Goal: Use online tool/utility: Utilize a website feature to perform a specific function

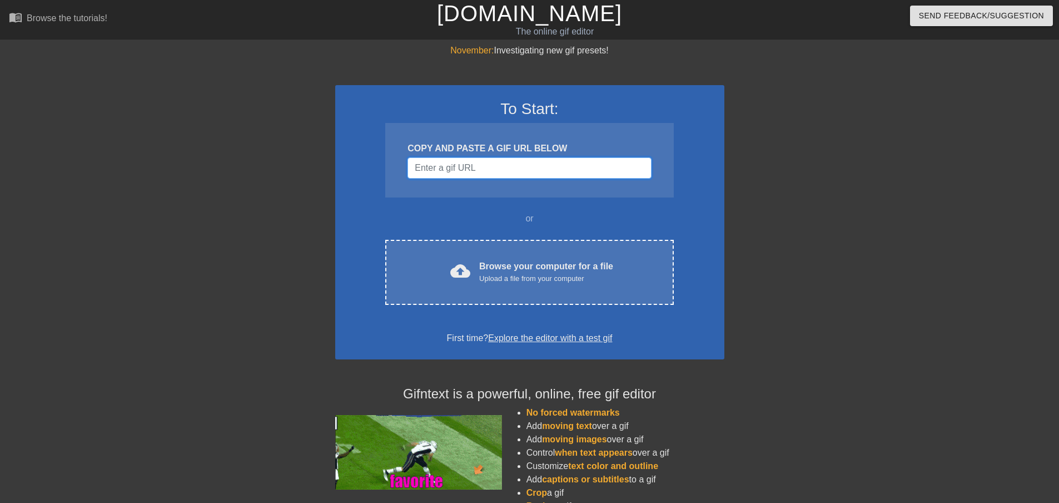
click at [502, 166] on input "Username" at bounding box center [528, 167] width 243 height 21
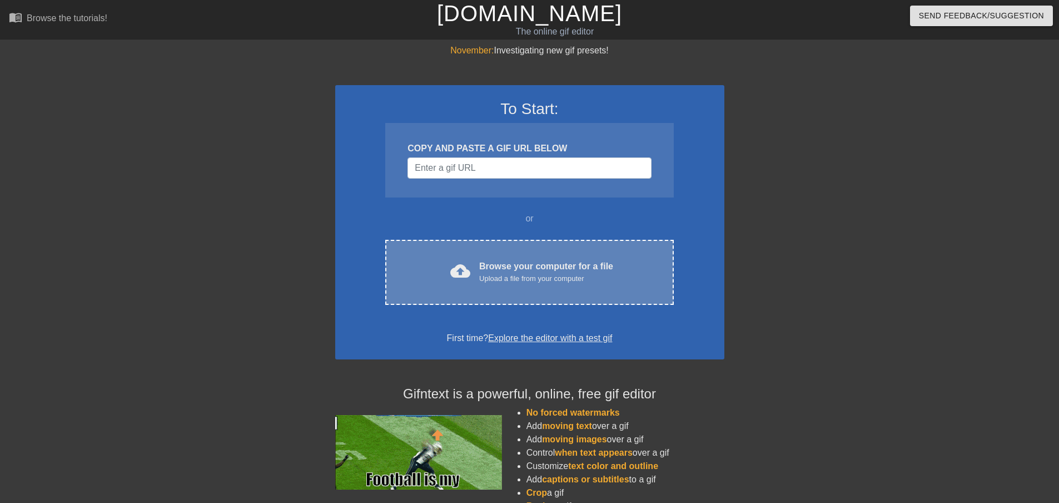
click at [498, 268] on div "Browse your computer for a file Upload a file from your computer" at bounding box center [546, 272] width 134 height 24
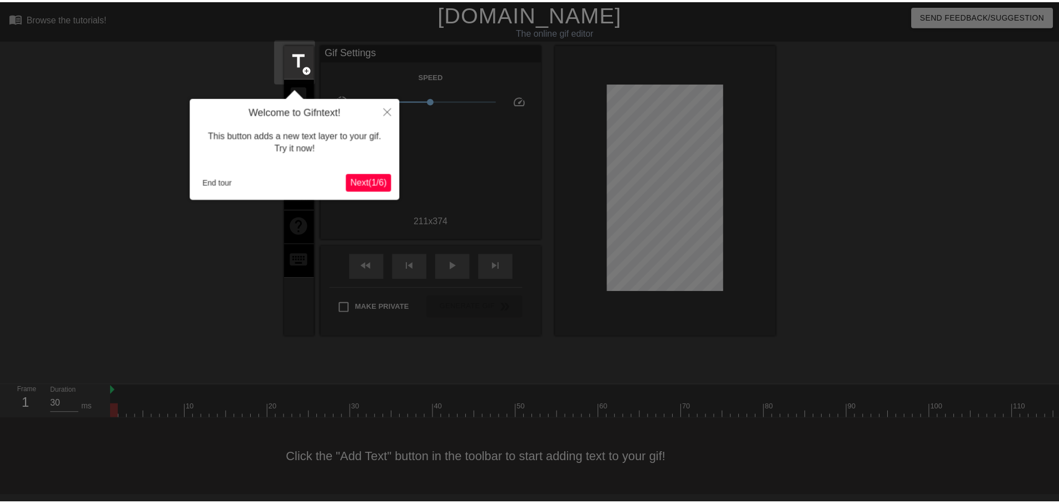
scroll to position [1, 0]
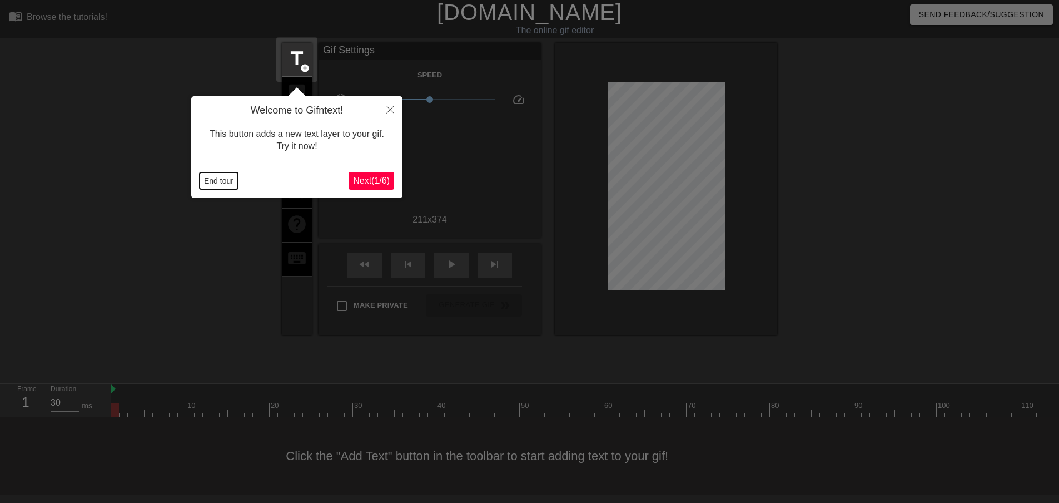
click at [222, 177] on button "End tour" at bounding box center [219, 180] width 38 height 17
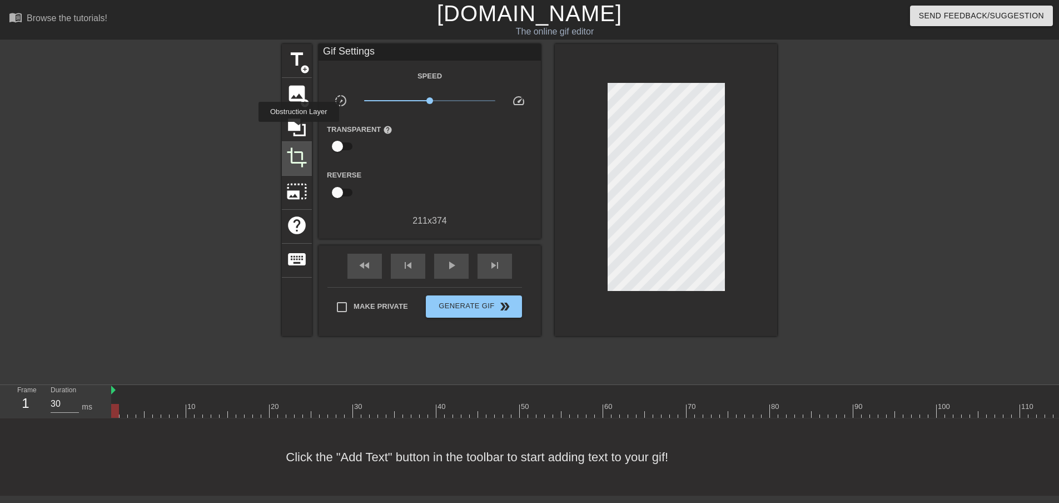
click at [300, 162] on span "crop" at bounding box center [296, 157] width 21 height 21
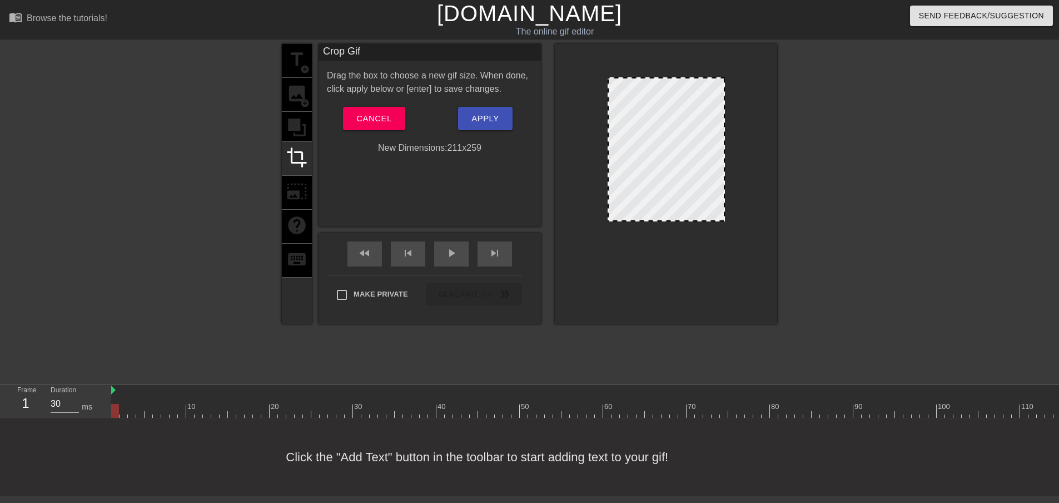
drag, startPoint x: 677, startPoint y: 282, endPoint x: 674, endPoint y: 218, distance: 64.0
drag, startPoint x: 659, startPoint y: 78, endPoint x: 661, endPoint y: 98, distance: 20.1
click at [499, 116] on span "Apply" at bounding box center [484, 118] width 27 height 14
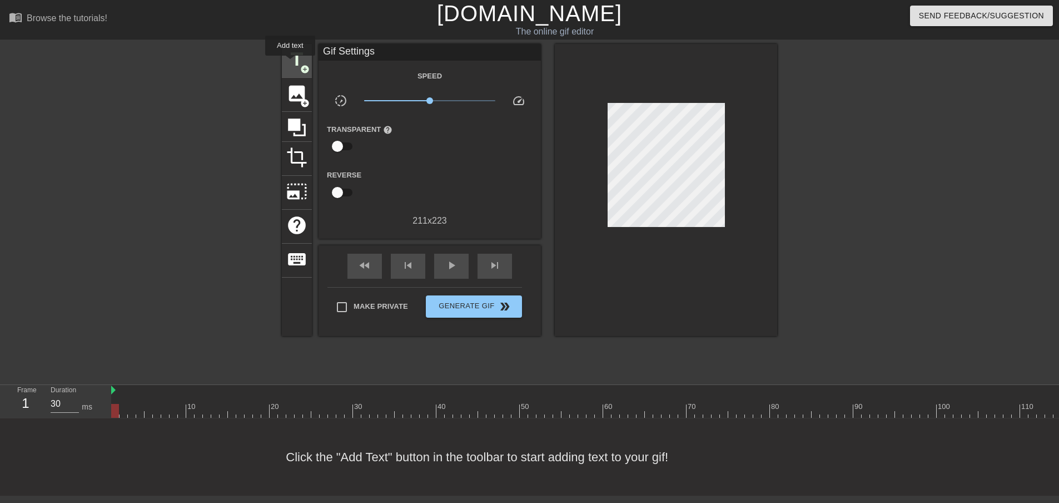
click at [290, 63] on span "title" at bounding box center [296, 59] width 21 height 21
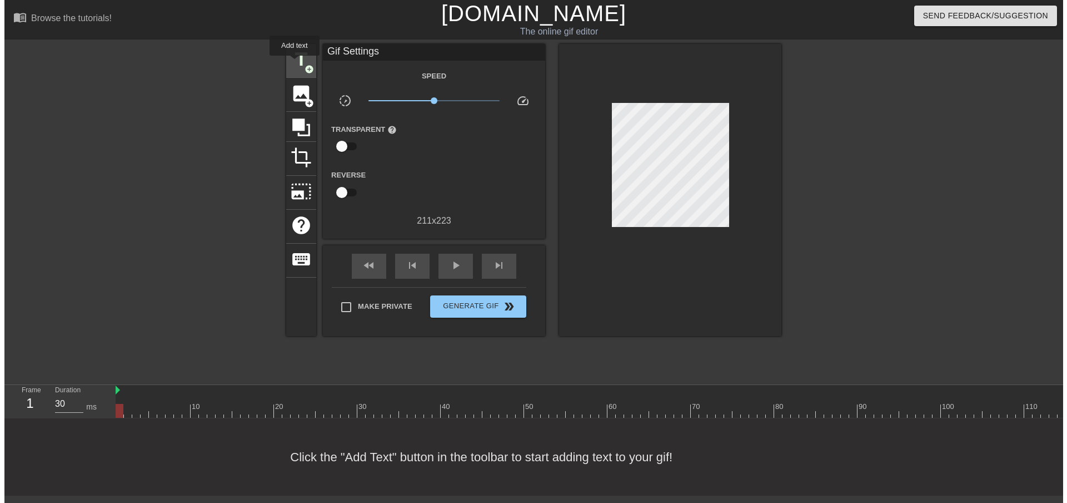
scroll to position [0, 0]
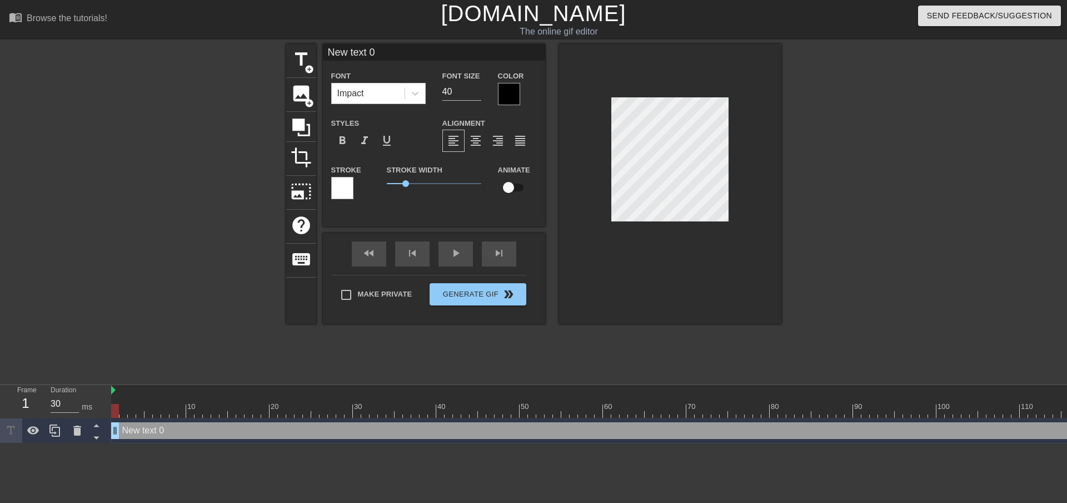
click at [395, 54] on input "New text 0" at bounding box center [434, 52] width 222 height 17
click at [429, 54] on input "ACC is" at bounding box center [434, 52] width 222 height 17
type input "When you know ACC"
click at [505, 91] on div at bounding box center [509, 94] width 22 height 22
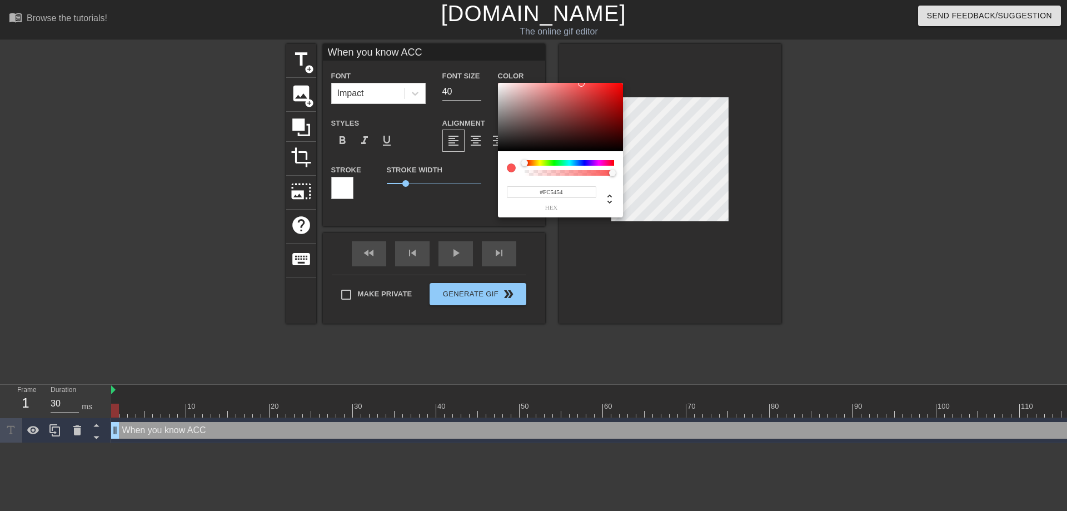
drag, startPoint x: 508, startPoint y: 120, endPoint x: 499, endPoint y: 83, distance: 37.8
click at [499, 83] on div at bounding box center [560, 117] width 125 height 69
type input "#F2EDED"
click at [500, 86] on div at bounding box center [500, 86] width 7 height 7
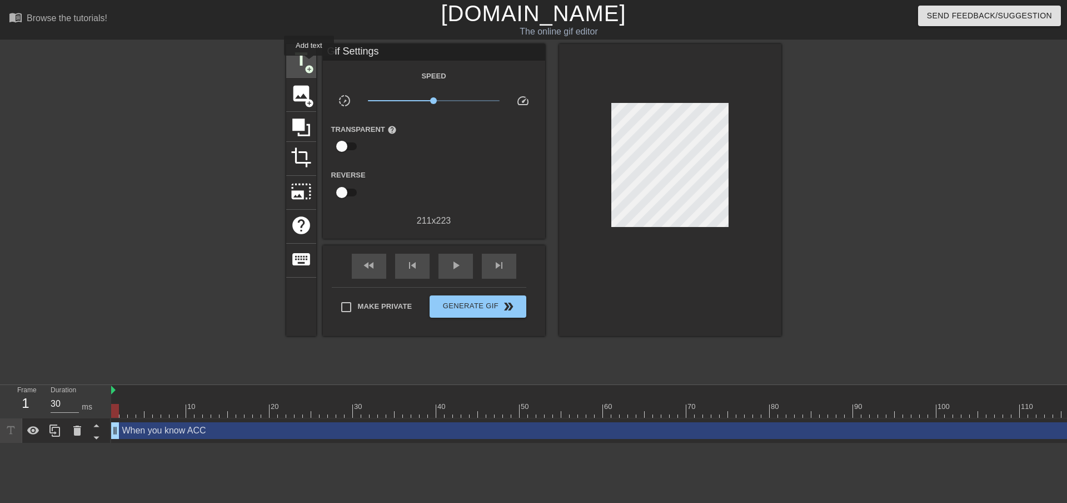
click at [309, 63] on span "title" at bounding box center [301, 59] width 21 height 21
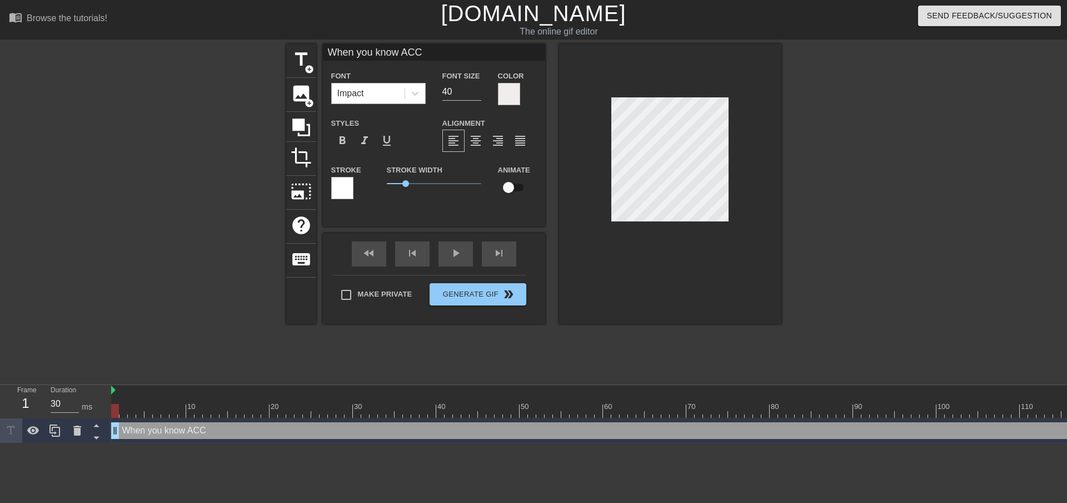
click at [404, 92] on div "Impact" at bounding box center [368, 93] width 73 height 20
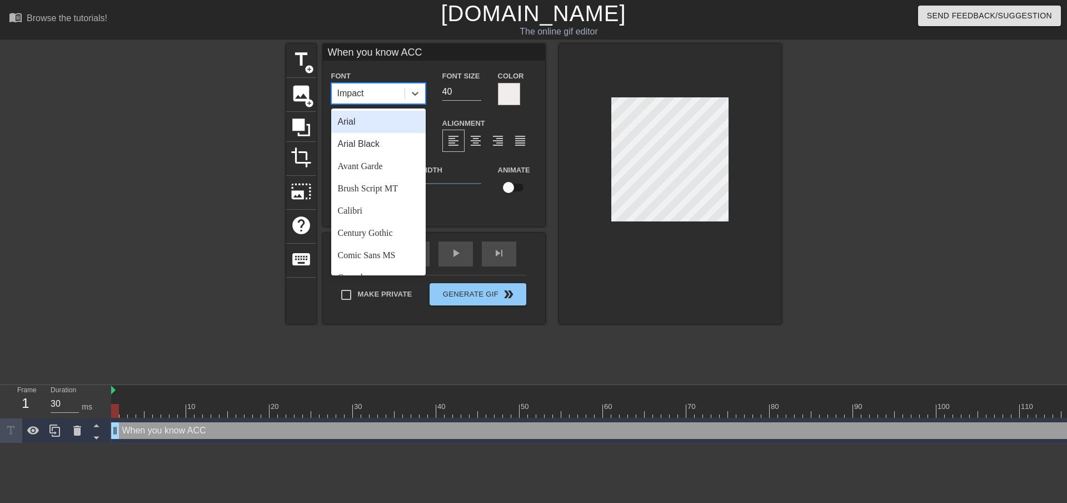
click at [377, 122] on div "Arial" at bounding box center [378, 122] width 94 height 22
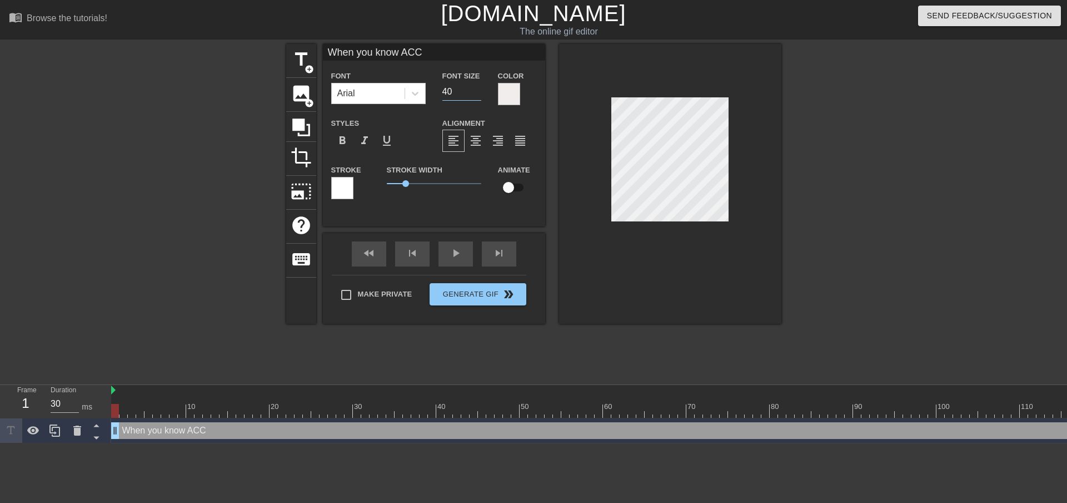
drag, startPoint x: 458, startPoint y: 88, endPoint x: 441, endPoint y: 88, distance: 17.2
click at [441, 88] on div "Font Size 40" at bounding box center [462, 87] width 56 height 36
type input "35"
click at [567, 156] on div at bounding box center [670, 184] width 222 height 280
click at [515, 141] on span "format_align_justify" at bounding box center [520, 140] width 13 height 13
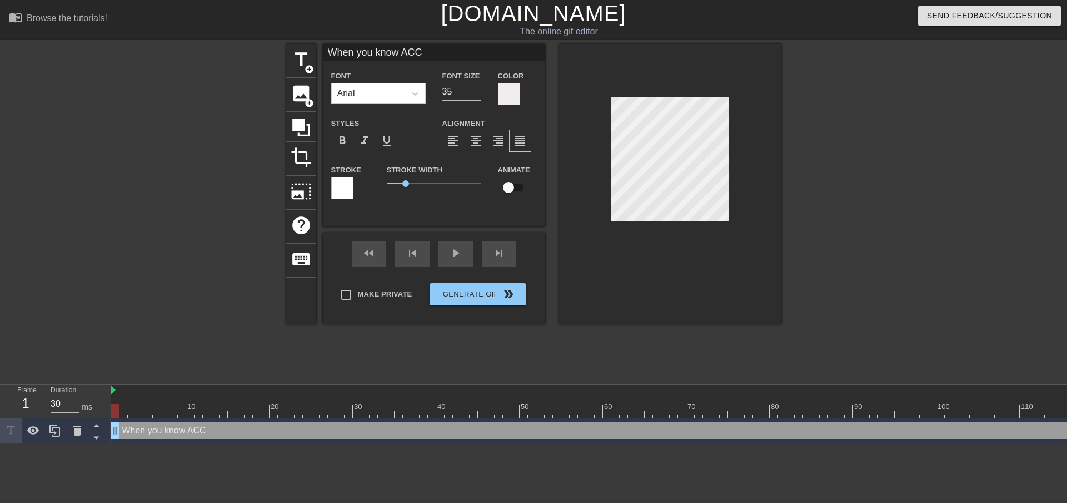
click at [421, 125] on div "Styles format_bold format_italic format_underline" at bounding box center [378, 134] width 111 height 36
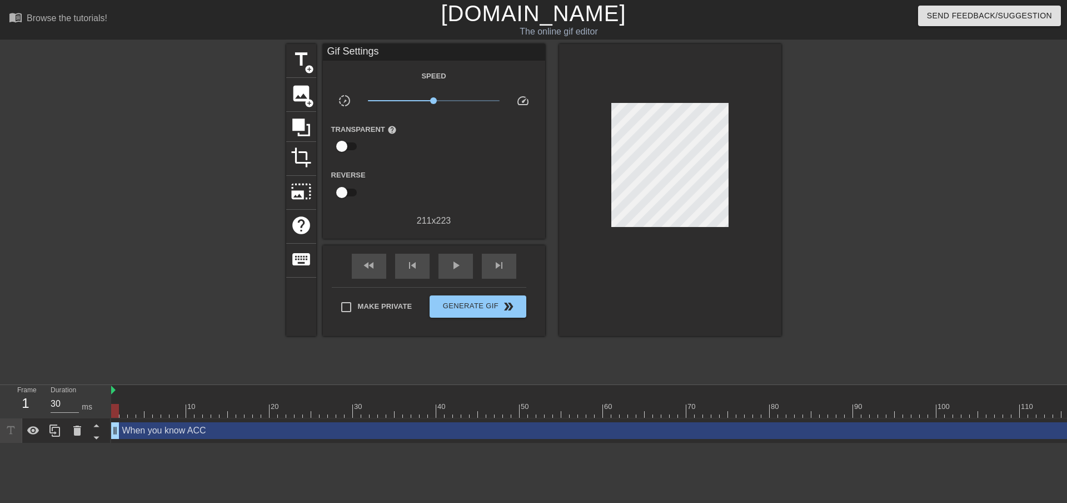
click at [581, 132] on div at bounding box center [670, 190] width 222 height 292
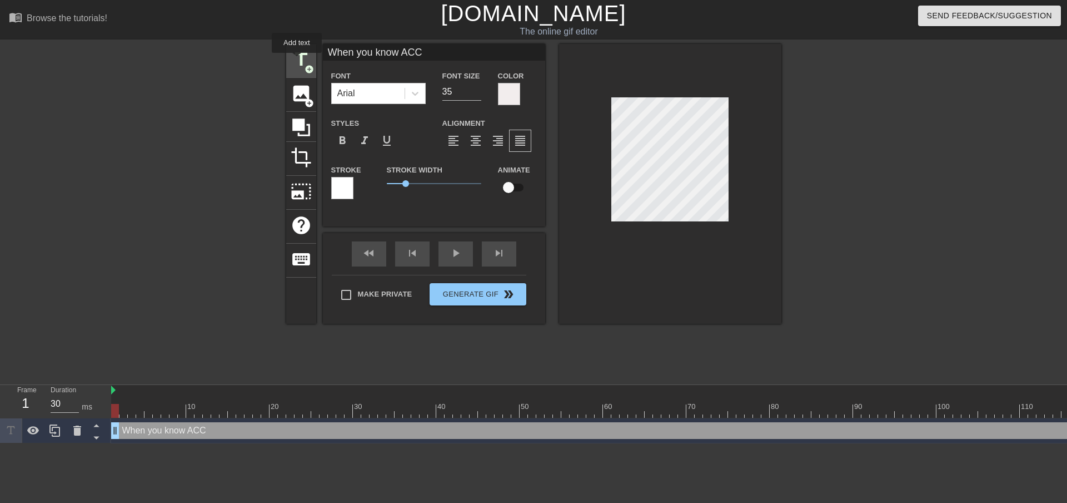
click at [297, 61] on span "title" at bounding box center [301, 59] width 21 height 21
type input "New text 2"
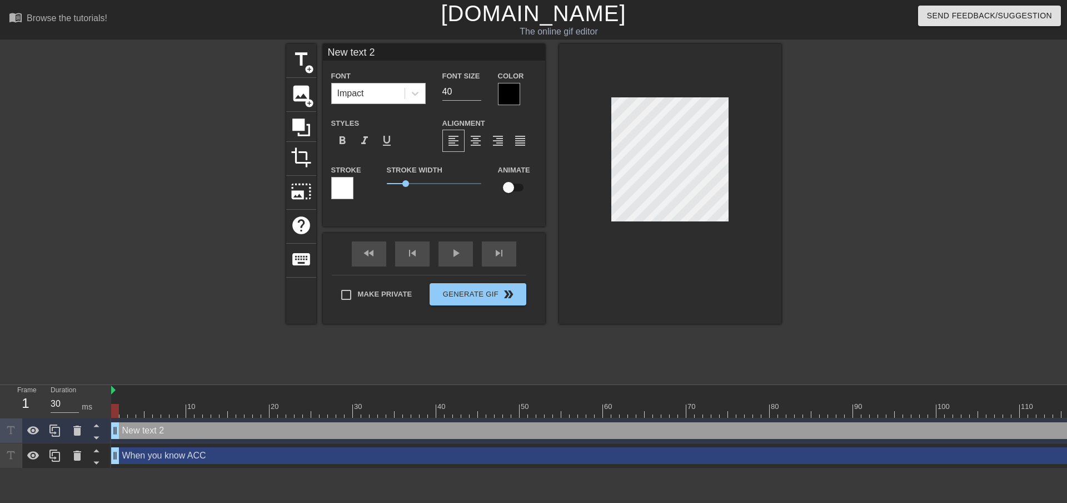
click at [380, 94] on div "Impact" at bounding box center [368, 93] width 73 height 20
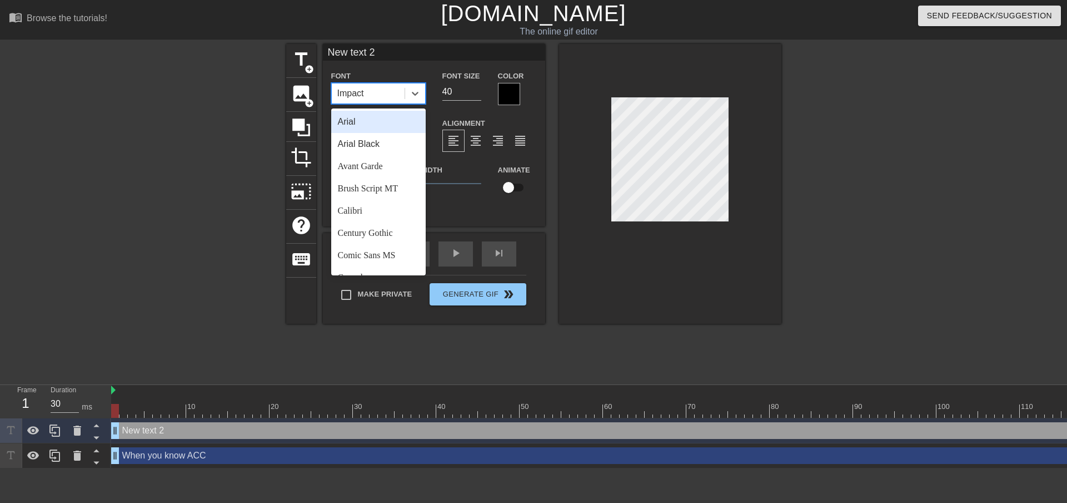
click at [378, 128] on div "Arial" at bounding box center [378, 122] width 94 height 22
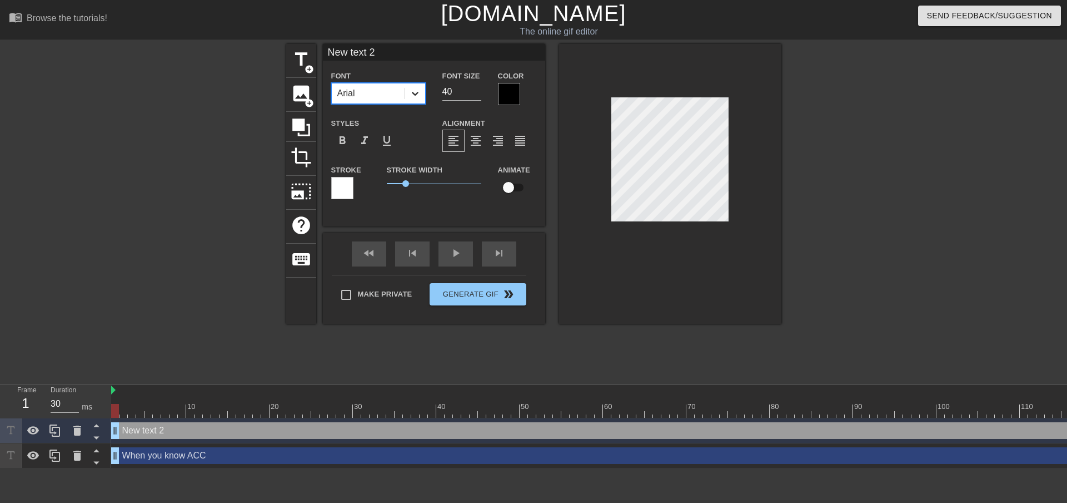
drag, startPoint x: 446, startPoint y: 92, endPoint x: 417, endPoint y: 90, distance: 28.4
click at [417, 90] on div "Font option Arial, selected. 0 results available. Select is focused ,type to re…" at bounding box center [434, 87] width 222 height 36
type input "35"
click at [509, 94] on div at bounding box center [509, 94] width 22 height 22
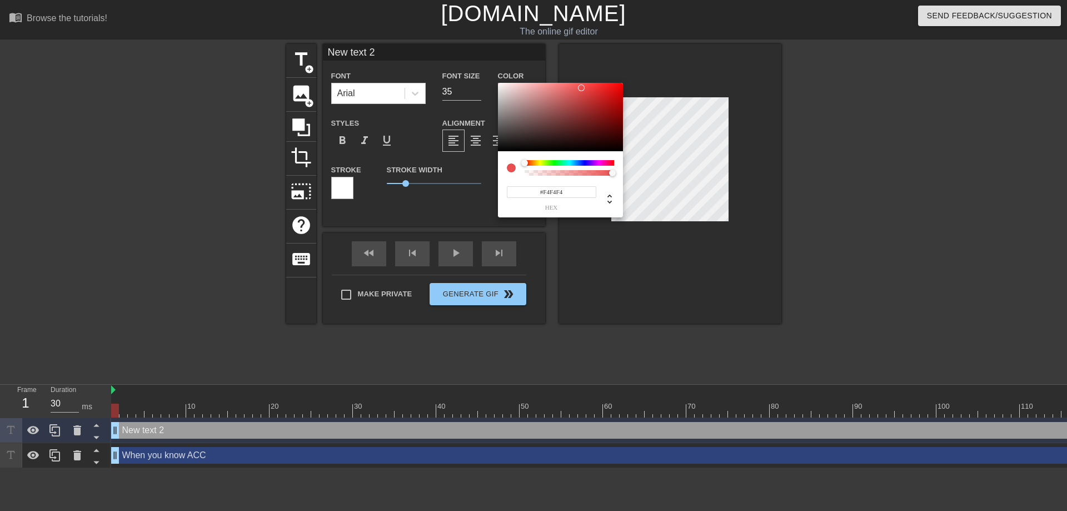
type input "#F6F6F6"
drag, startPoint x: 506, startPoint y: 93, endPoint x: 498, endPoint y: 85, distance: 11.8
click at [498, 85] on div at bounding box center [560, 117] width 125 height 69
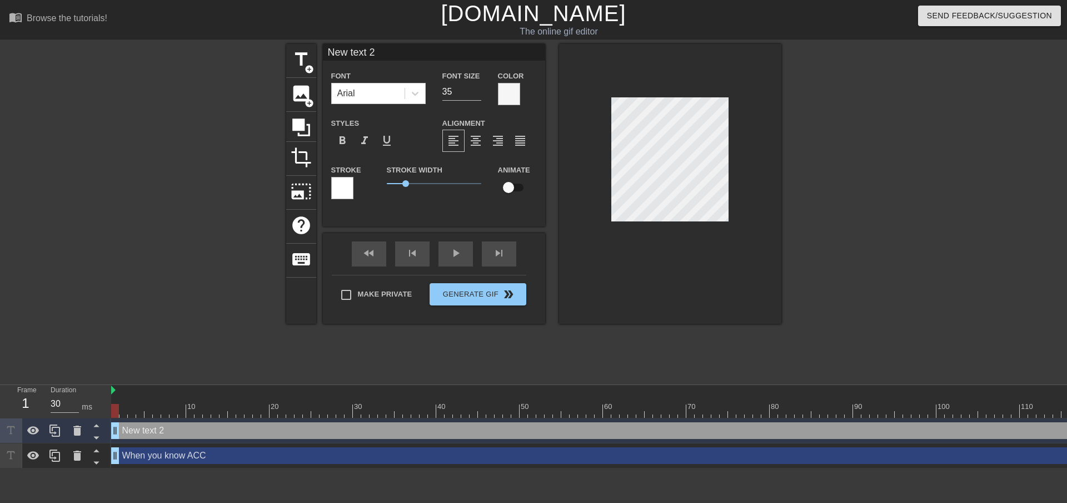
click at [382, 53] on input "New text 2" at bounding box center [434, 52] width 222 height 17
click at [520, 143] on span "format_align_justify" at bounding box center [520, 140] width 13 height 13
type input "When you know ACC"
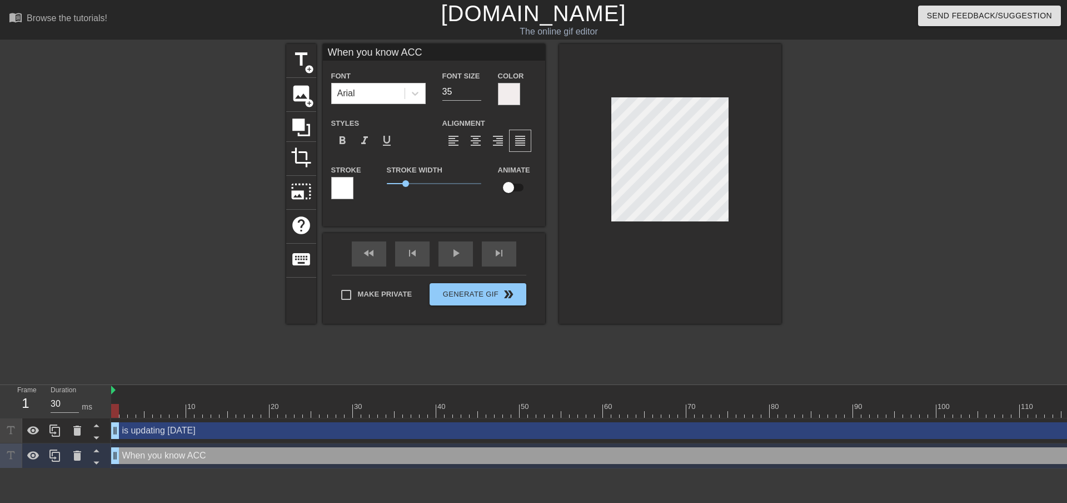
click at [579, 132] on div at bounding box center [670, 184] width 222 height 280
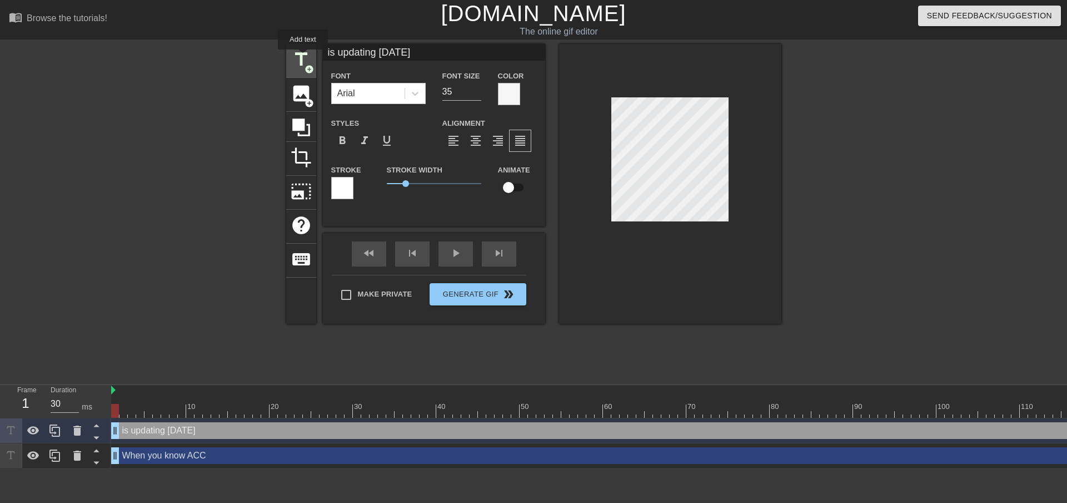
click at [303, 57] on span "title" at bounding box center [301, 59] width 21 height 21
type input "New text 3"
type input "40"
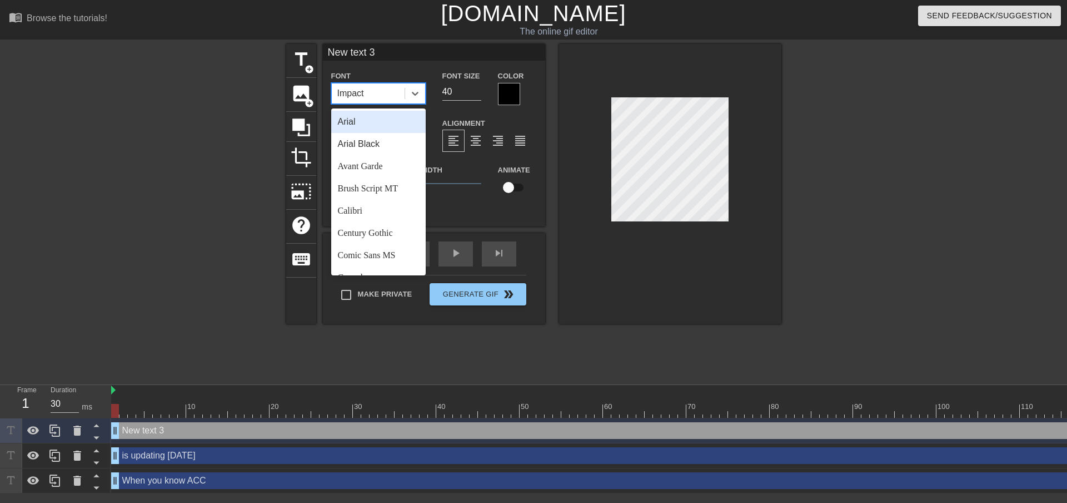
click at [376, 86] on div "Impact" at bounding box center [368, 93] width 73 height 20
click at [372, 120] on div "Arial" at bounding box center [378, 122] width 94 height 22
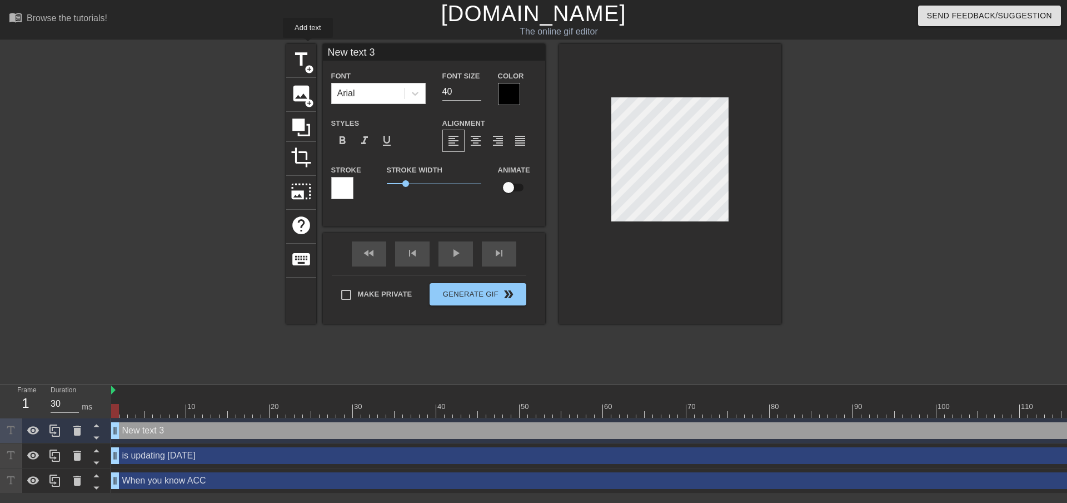
drag, startPoint x: 402, startPoint y: 51, endPoint x: 394, endPoint y: 50, distance: 8.4
click at [307, 46] on div "title add_circle image add_circle crop photo_size_select_large help keyboard Ne…" at bounding box center [533, 184] width 495 height 280
type input "but you cant prove it"
click at [397, 100] on div "Arial" at bounding box center [368, 93] width 73 height 20
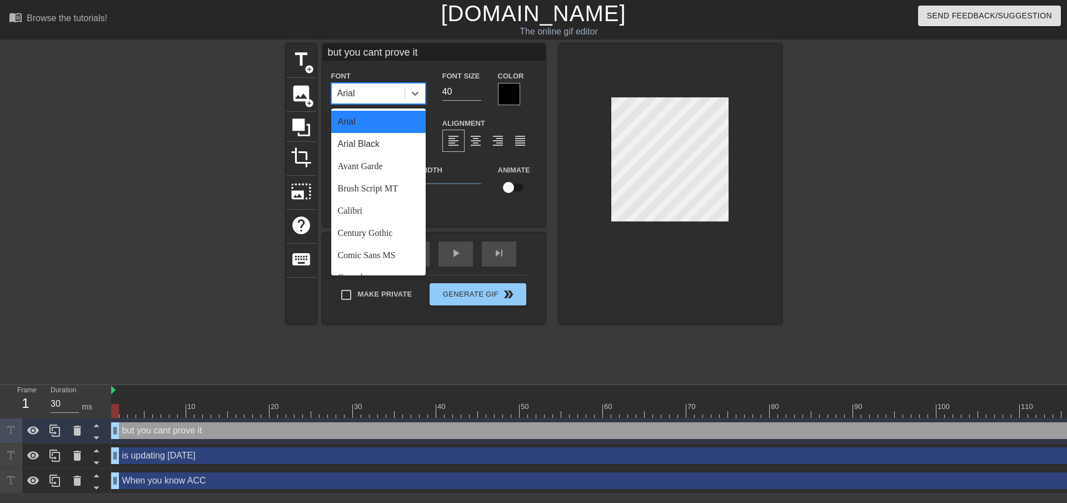
click at [379, 122] on div "Arial" at bounding box center [378, 122] width 94 height 22
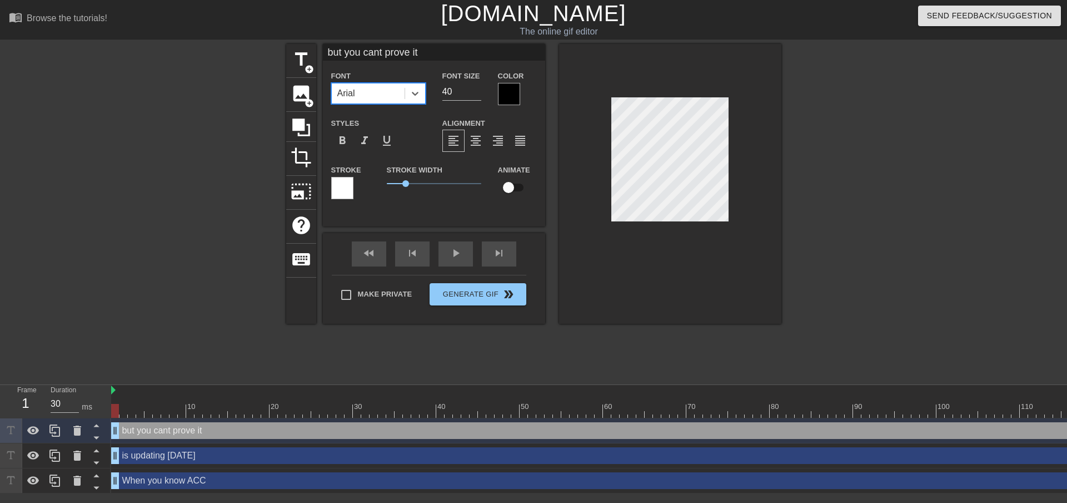
click at [504, 97] on div at bounding box center [509, 94] width 22 height 22
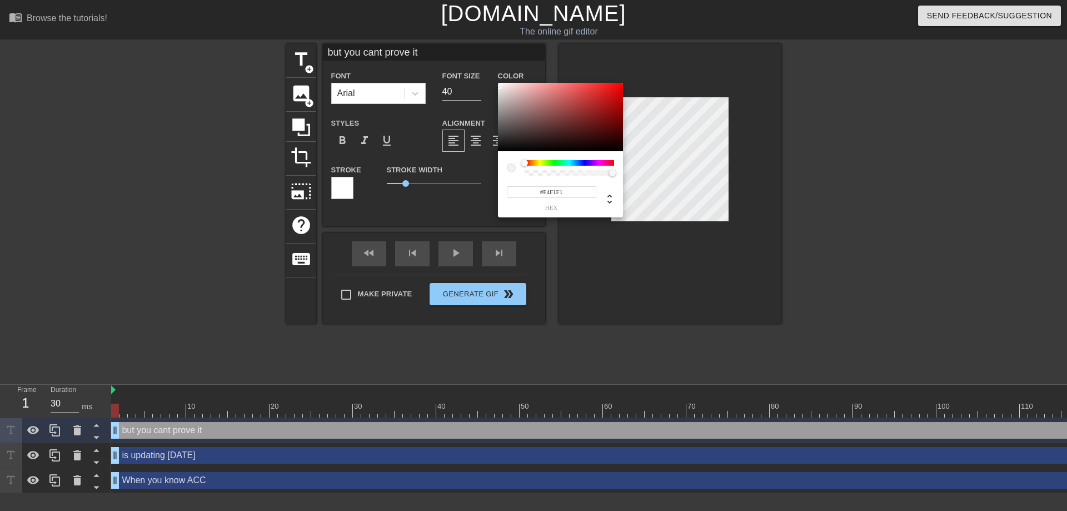
type input "#F4F0F0"
drag, startPoint x: 505, startPoint y: 92, endPoint x: 500, endPoint y: 86, distance: 7.9
click at [500, 86] on div at bounding box center [560, 117] width 125 height 69
click at [500, 86] on div at bounding box center [499, 85] width 7 height 7
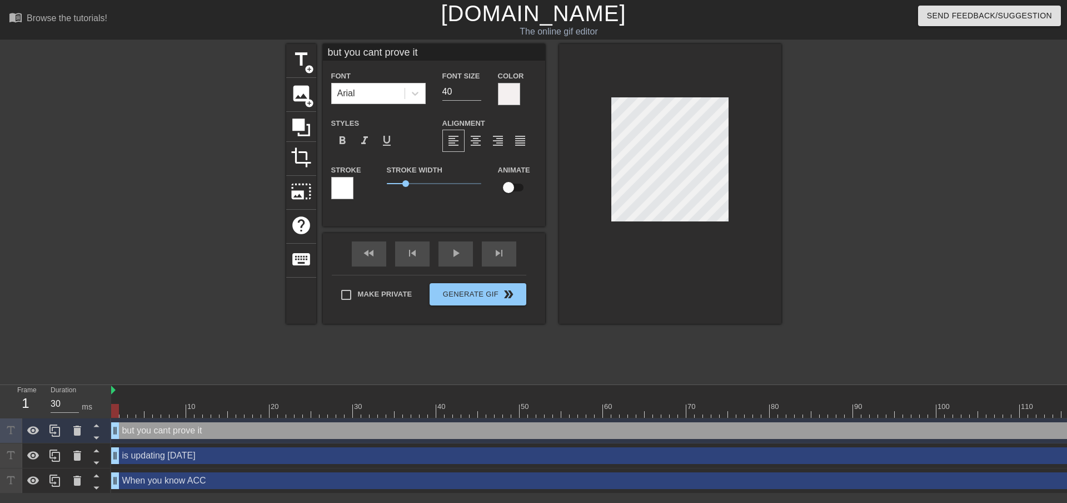
click at [581, 171] on div at bounding box center [670, 184] width 222 height 280
click at [582, 153] on div at bounding box center [670, 184] width 222 height 280
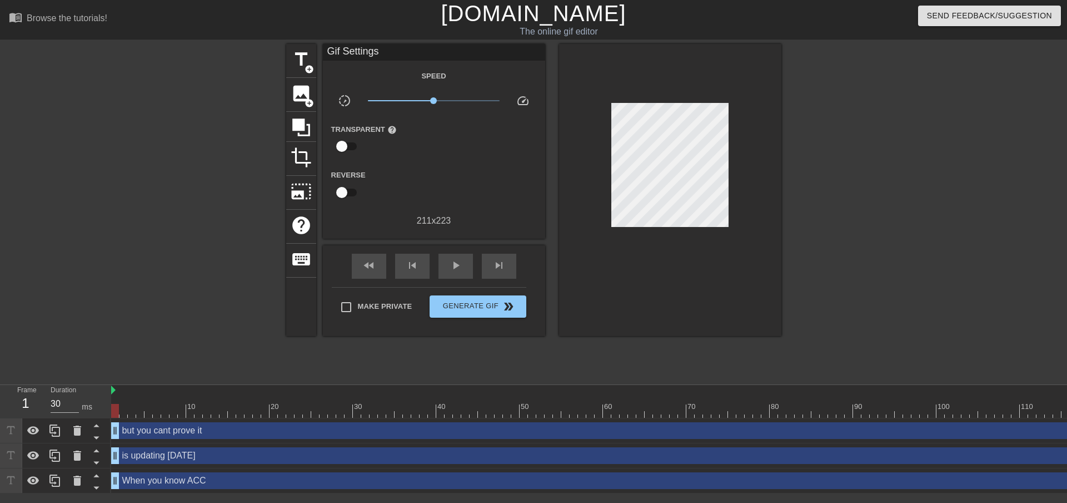
click at [567, 161] on div at bounding box center [670, 190] width 222 height 292
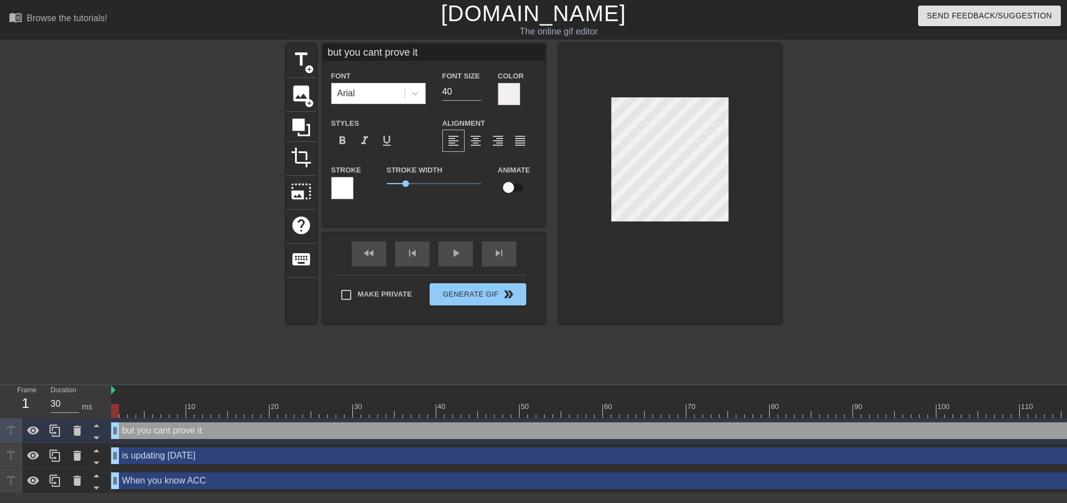
click at [578, 153] on div at bounding box center [670, 184] width 222 height 280
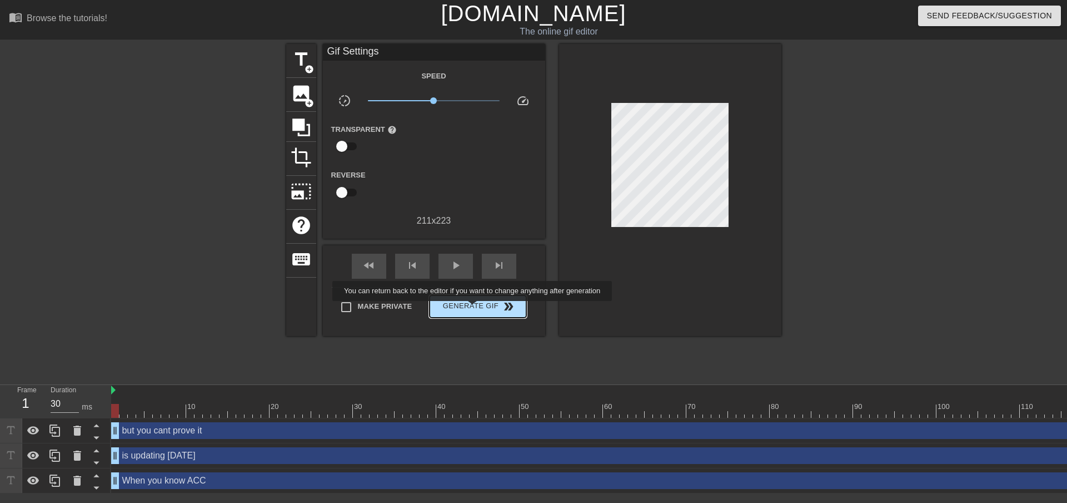
click at [474, 309] on span "Generate Gif double_arrow" at bounding box center [477, 306] width 87 height 13
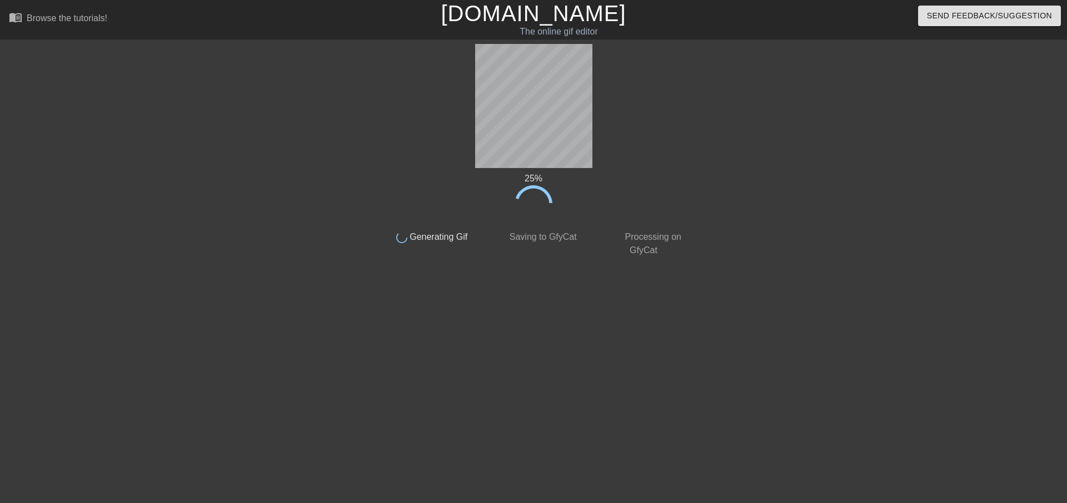
click at [640, 364] on div "25 % done Generating Gif done Saving to GfyCat done Processing on GfyCat title …" at bounding box center [534, 211] width 314 height 334
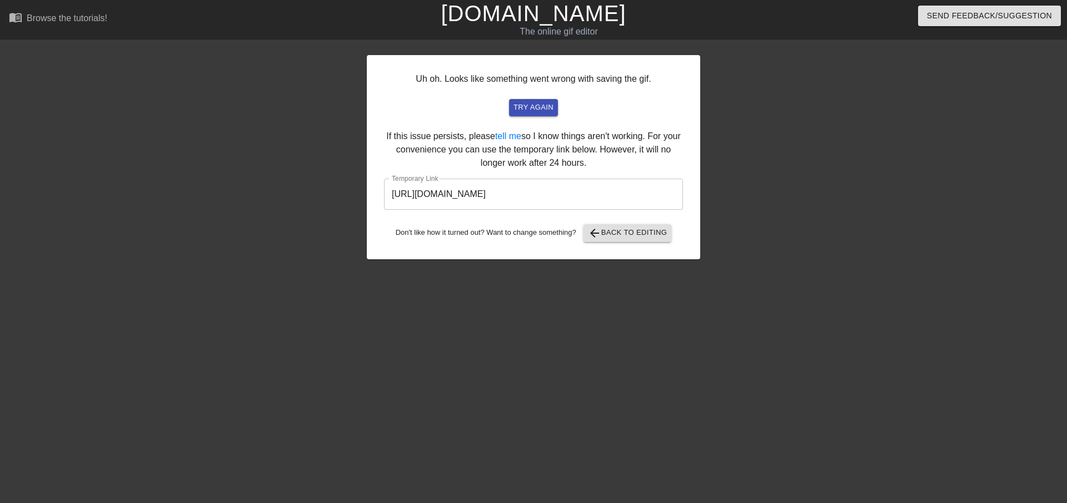
click at [629, 196] on input "[URL][DOMAIN_NAME]" at bounding box center [533, 193] width 299 height 31
